Goal: Task Accomplishment & Management: Use online tool/utility

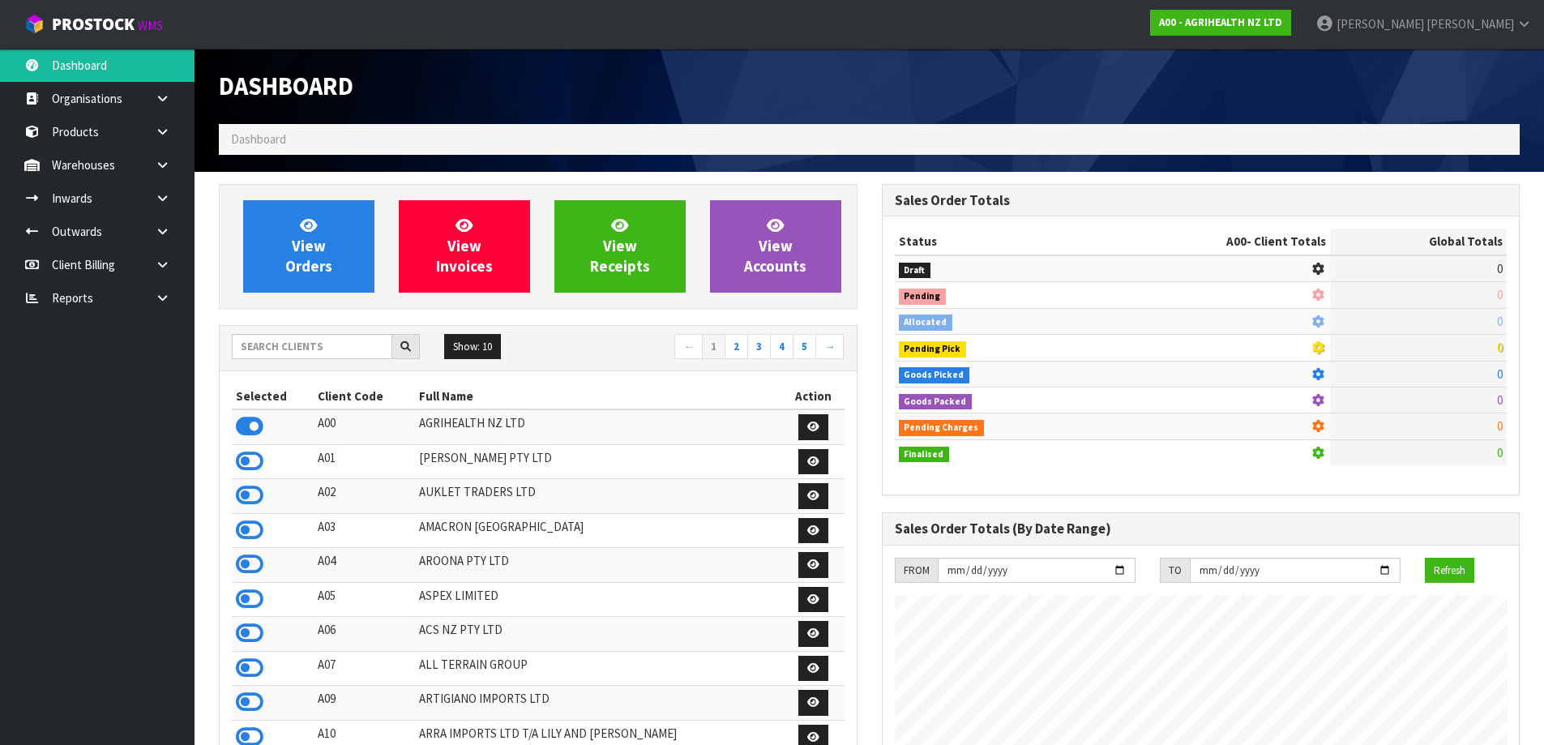
scroll to position [1228, 662]
click at [318, 353] on input "text" at bounding box center [312, 346] width 160 height 25
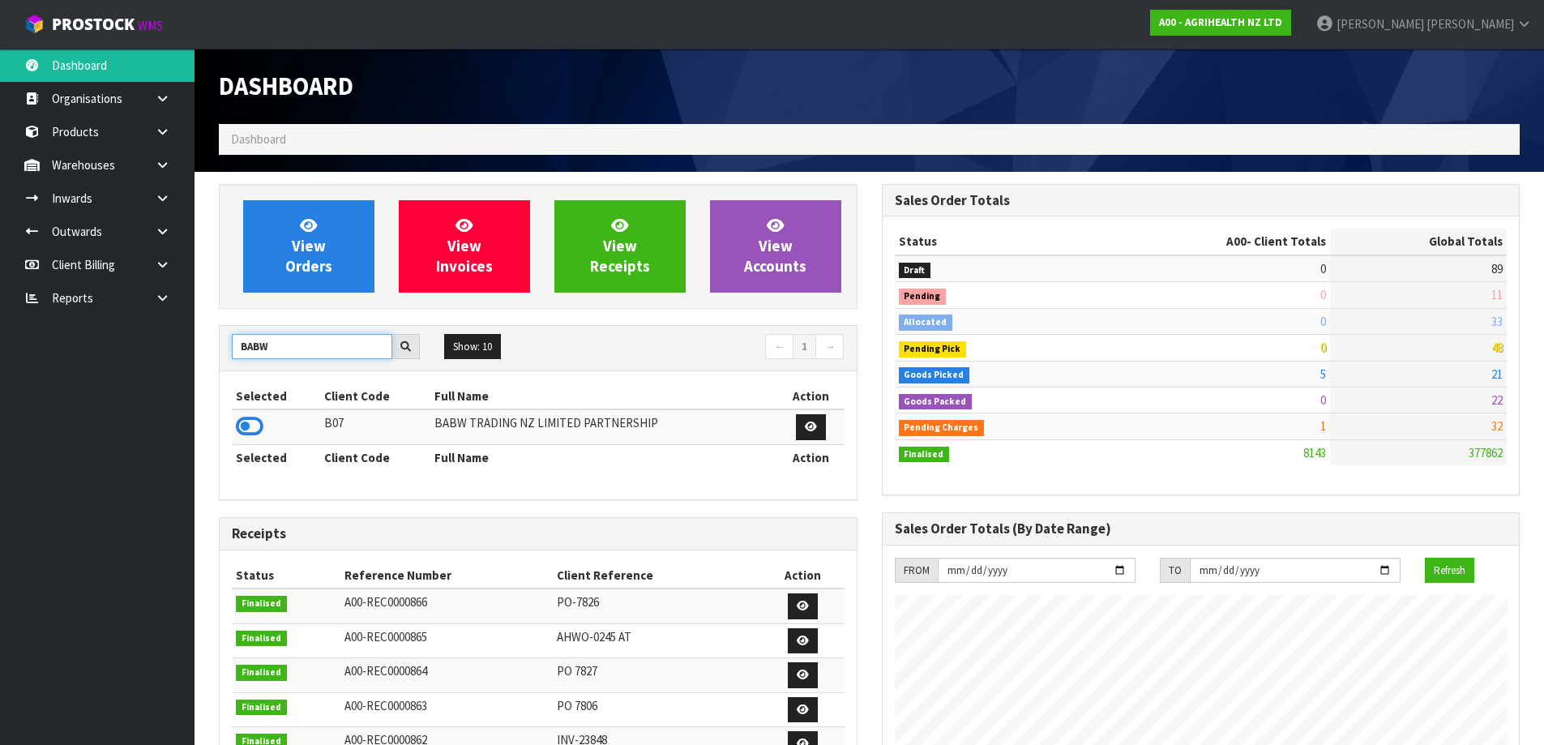
type input "BABW"
click at [264, 433] on td at bounding box center [276, 426] width 88 height 35
click at [259, 432] on icon at bounding box center [250, 426] width 28 height 24
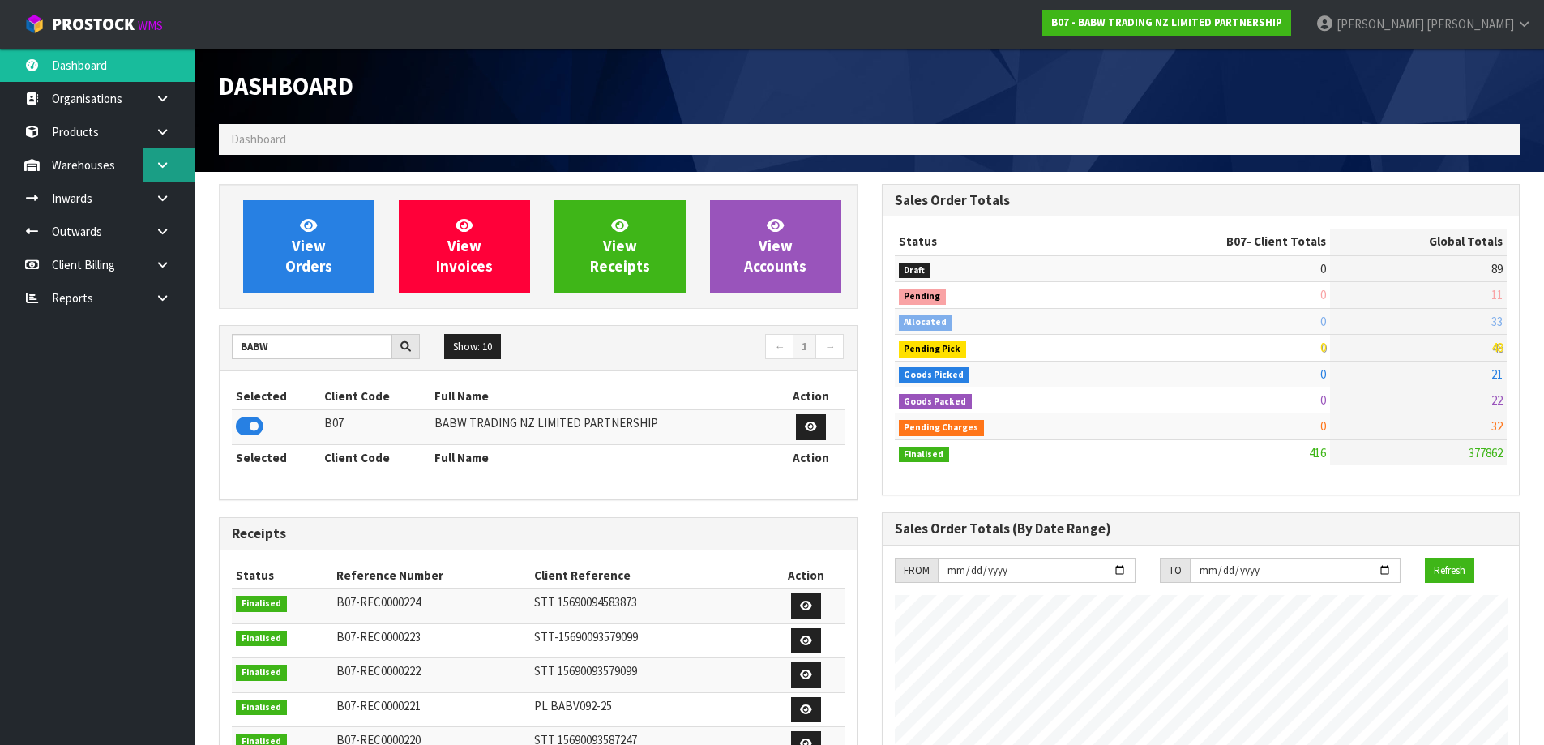
click at [160, 176] on link at bounding box center [169, 164] width 52 height 33
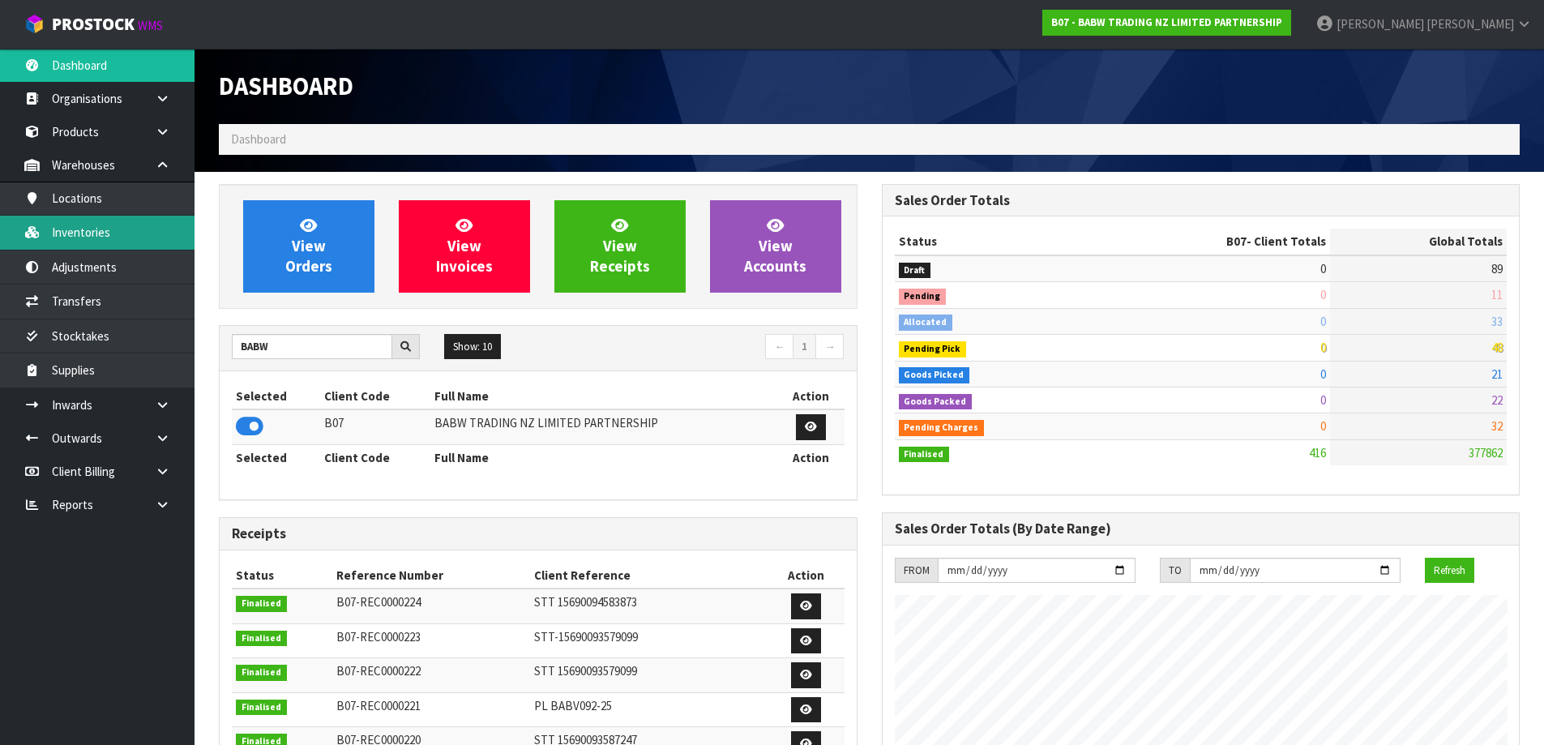
click at [115, 237] on link "Inventories" at bounding box center [97, 232] width 195 height 33
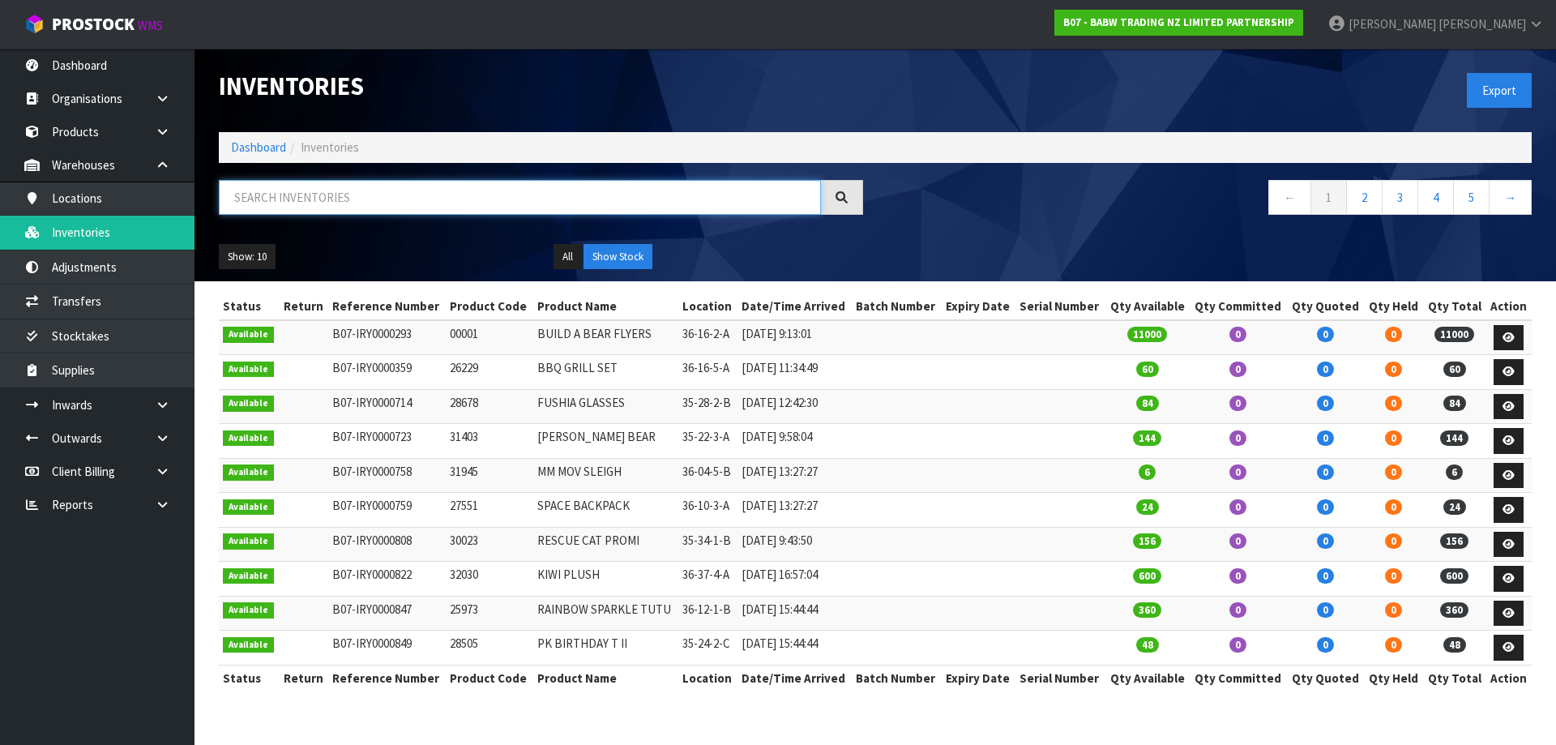
click at [332, 194] on input "text" at bounding box center [520, 197] width 602 height 35
click at [152, 407] on link at bounding box center [169, 404] width 52 height 33
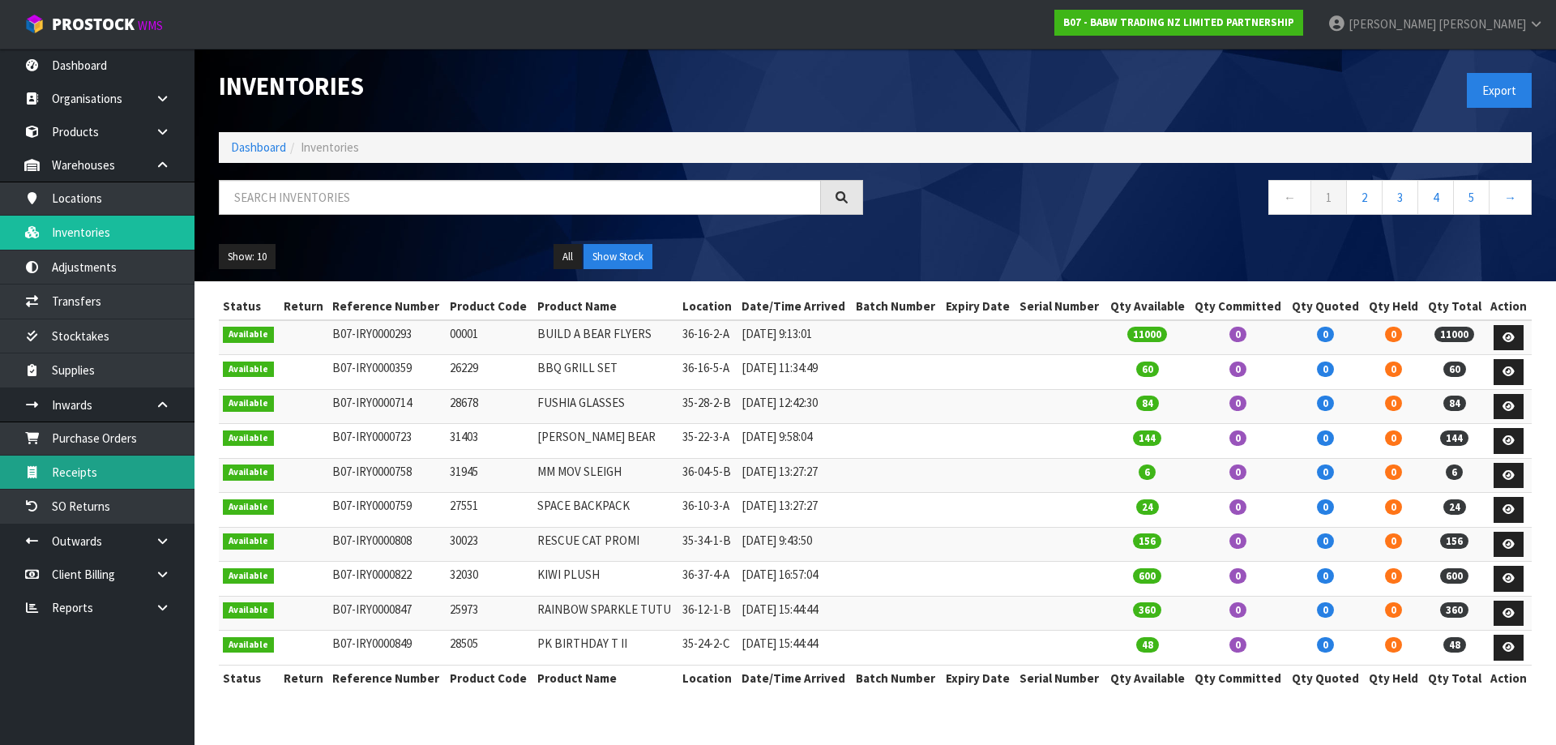
click at [103, 479] on link "Receipts" at bounding box center [97, 472] width 195 height 33
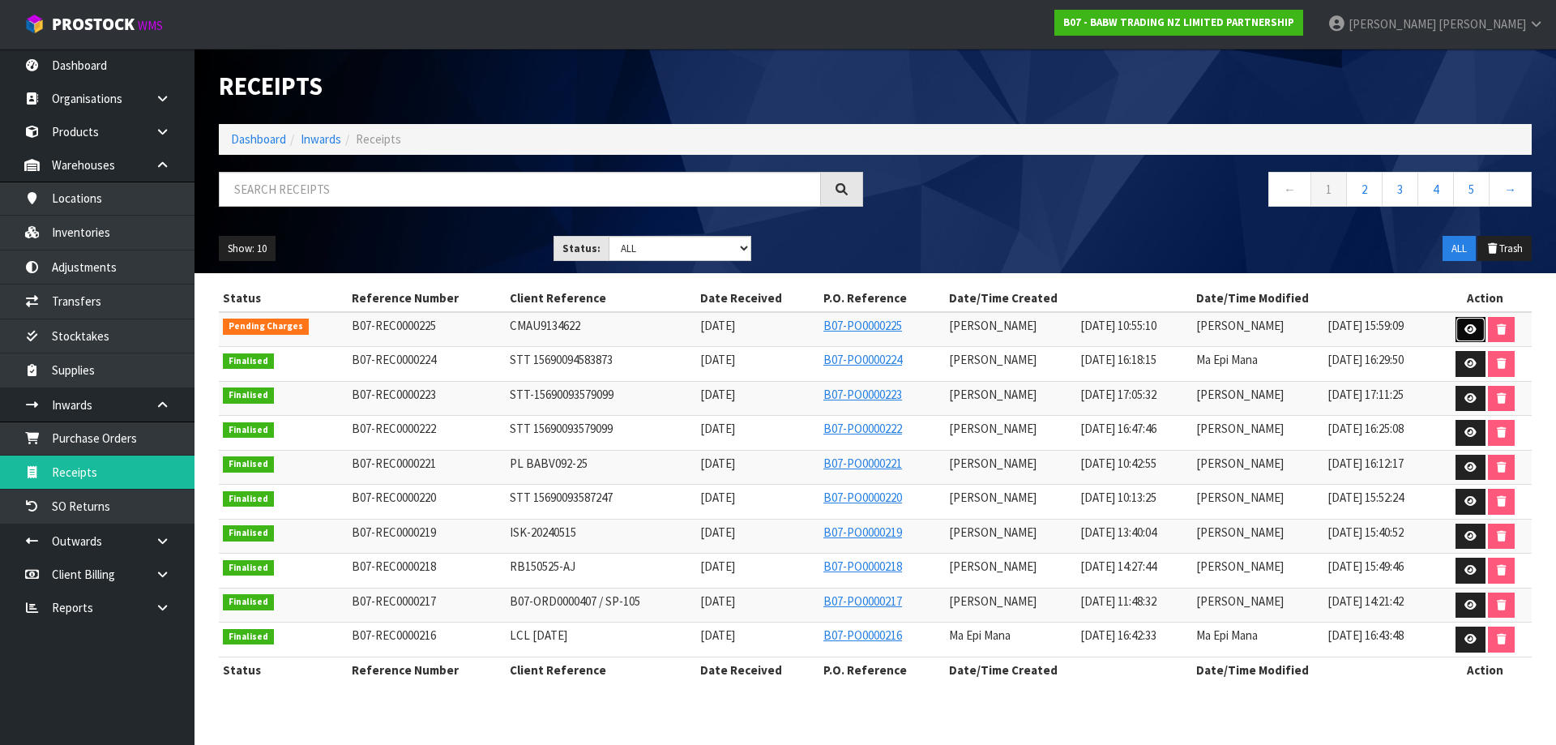
click at [1467, 329] on icon at bounding box center [1471, 329] width 12 height 11
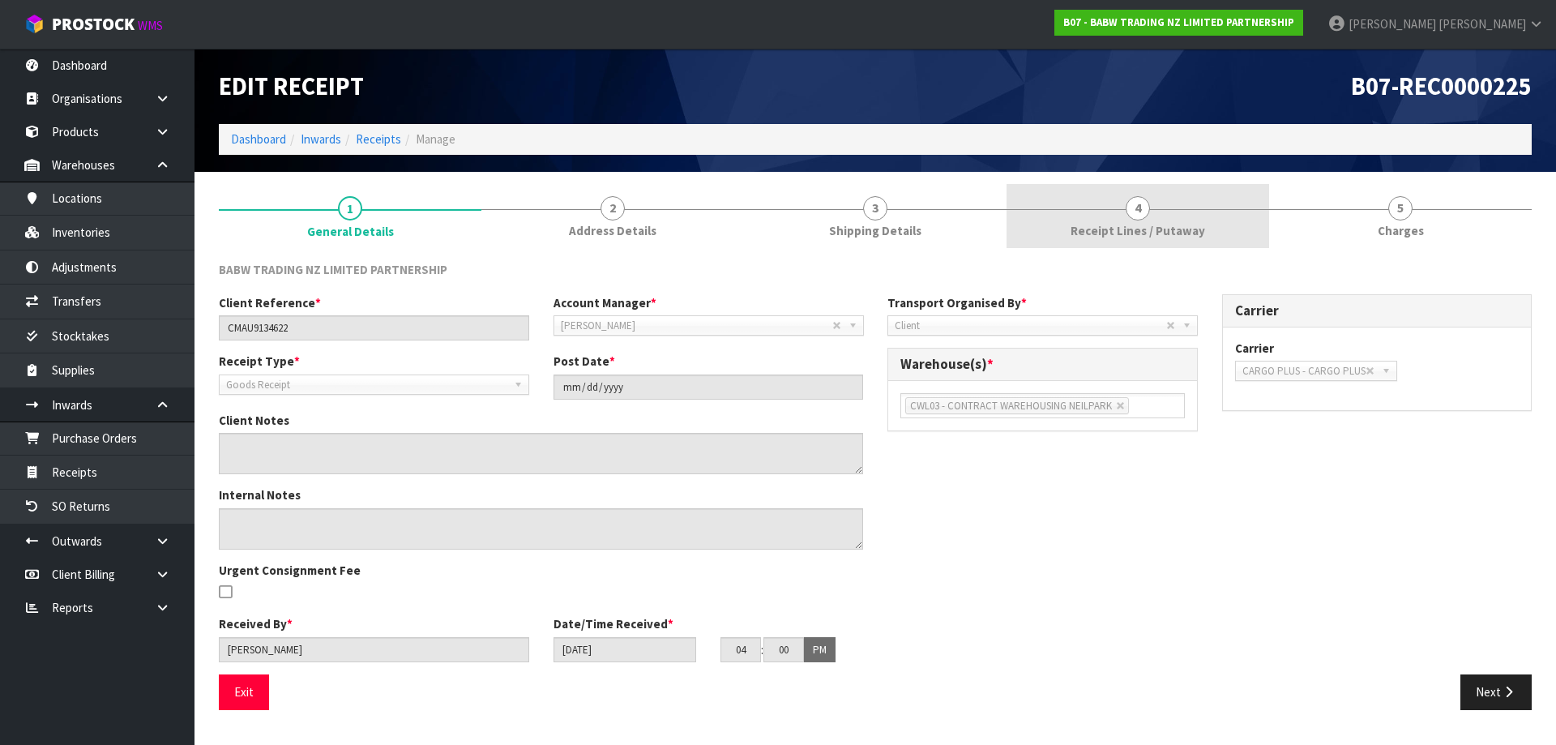
click at [1135, 221] on link "4 Receipt Lines / Putaway" at bounding box center [1138, 216] width 263 height 64
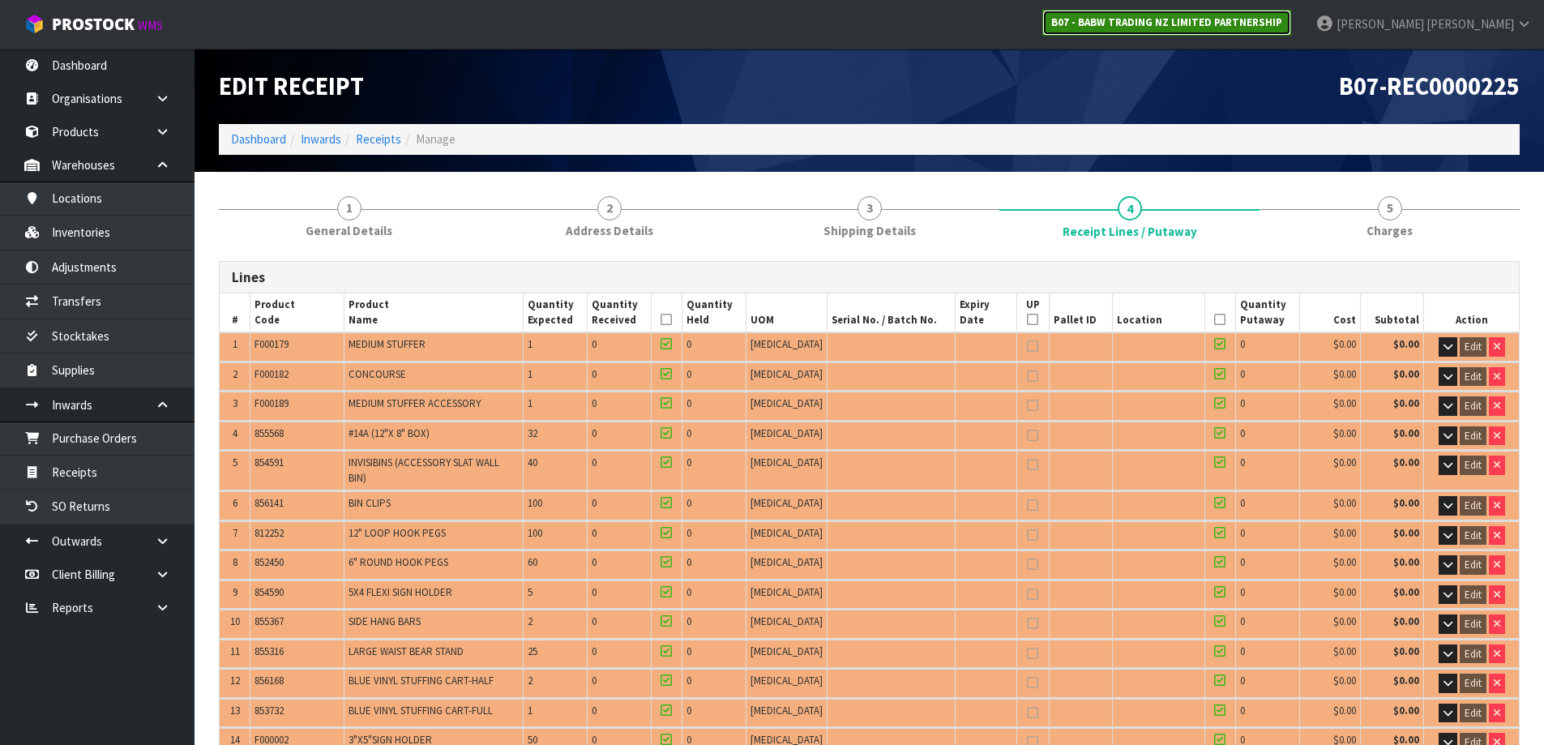
click at [1256, 35] on link "B07 - BABW TRADING NZ LIMITED PARTNERSHIP" at bounding box center [1166, 23] width 249 height 26
